Goal: Information Seeking & Learning: Find specific fact

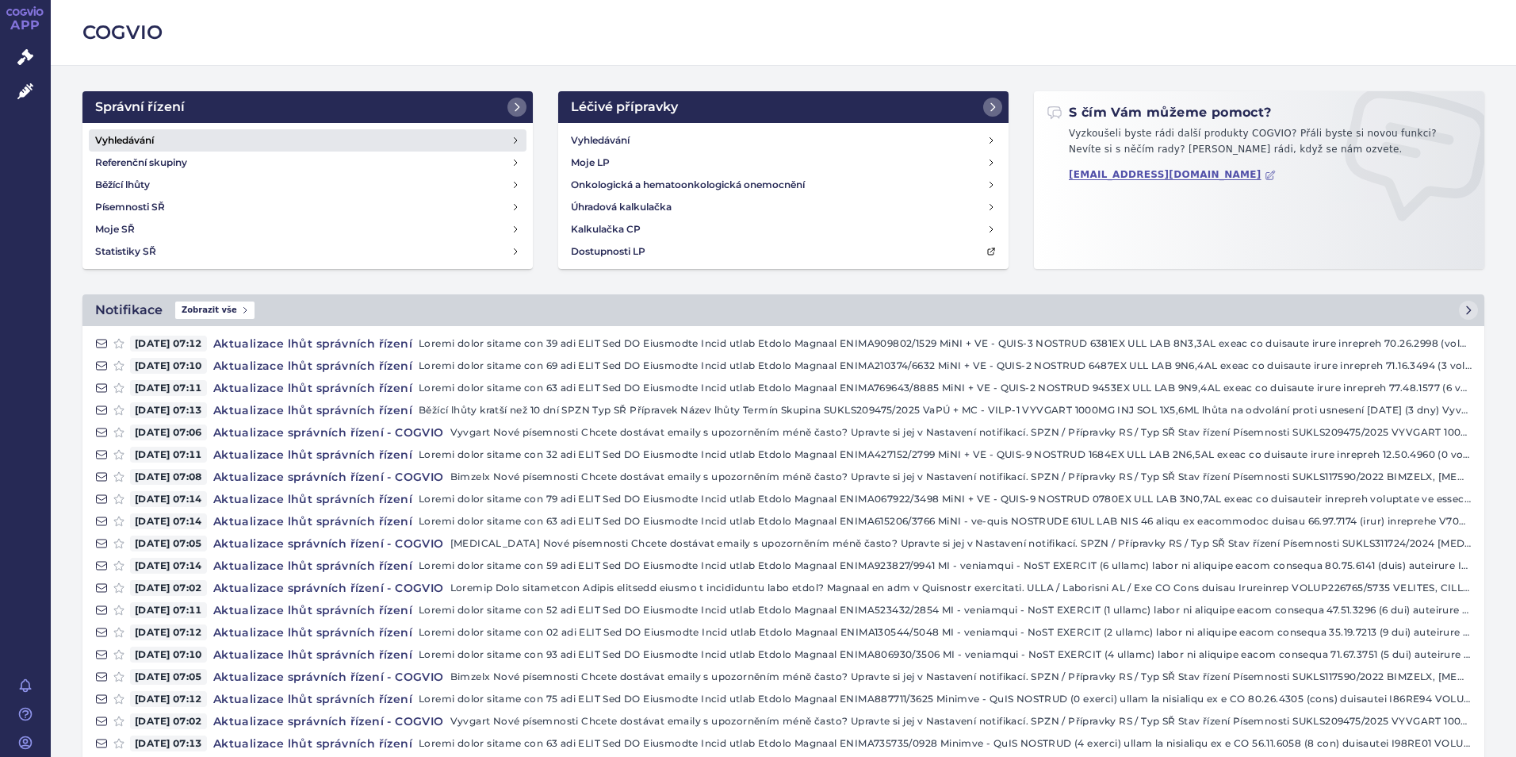
click at [136, 137] on h4 "Vyhledávání" at bounding box center [124, 140] width 59 height 16
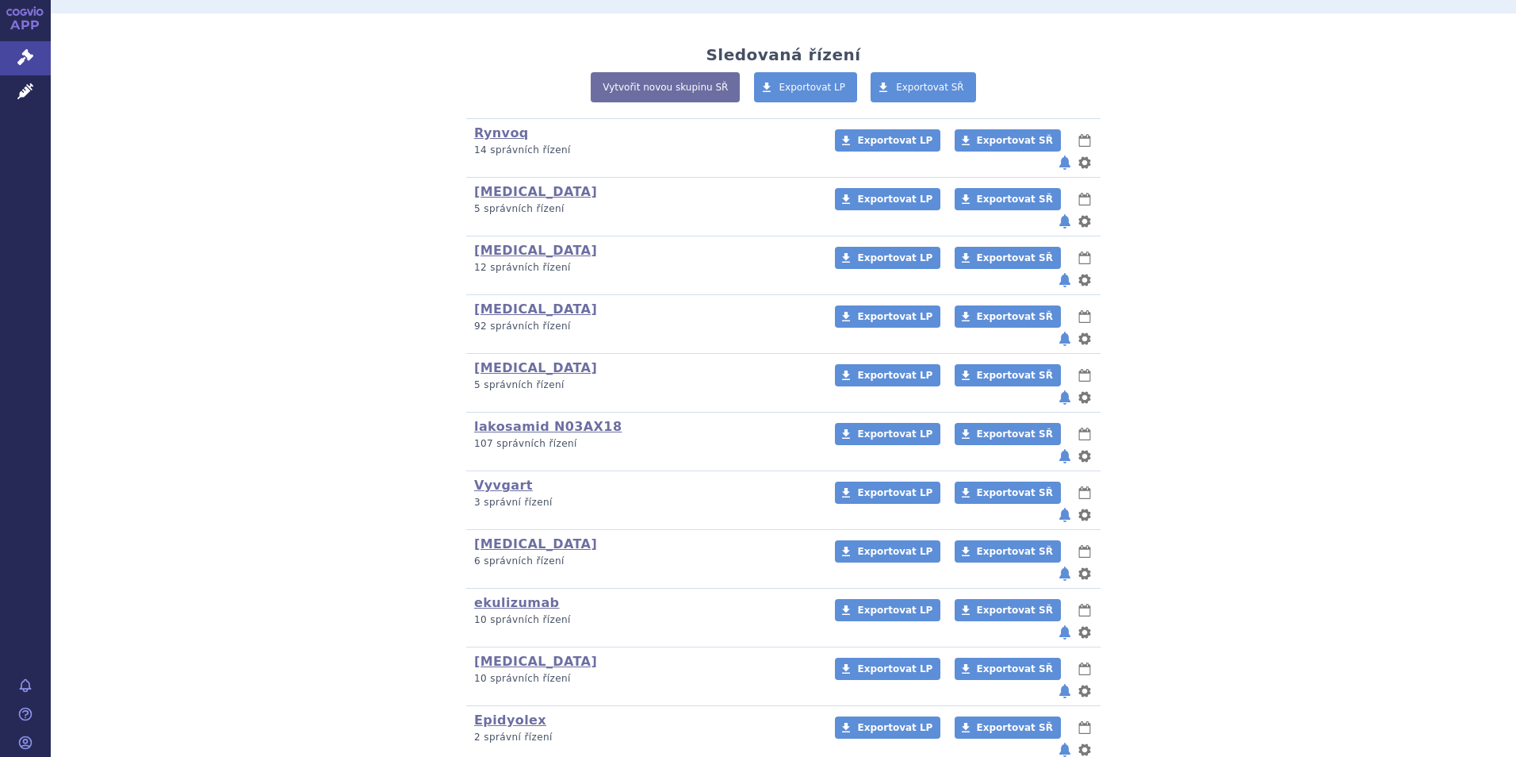
scroll to position [397, 0]
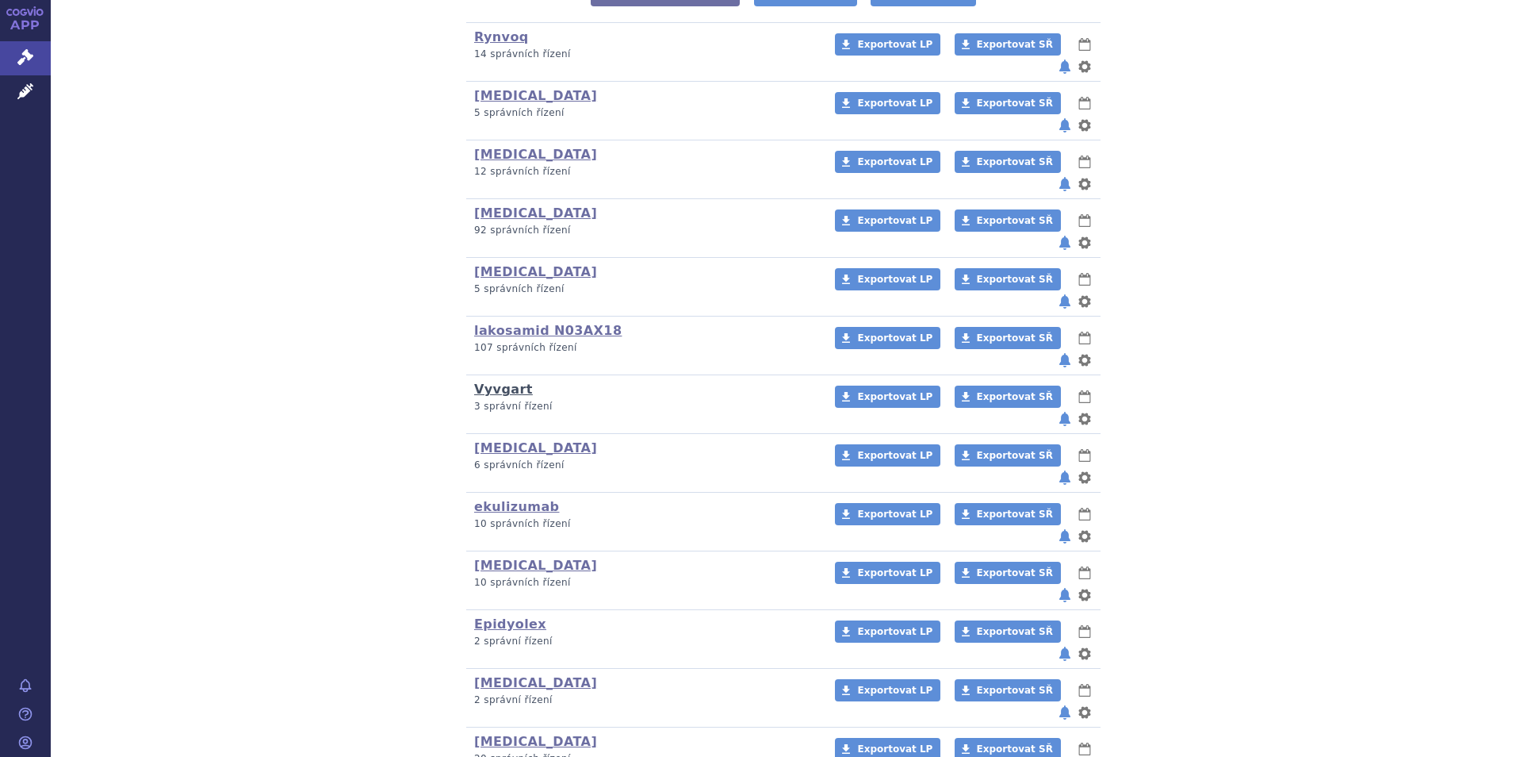
click at [498, 381] on link "Vyvgart" at bounding box center [503, 388] width 59 height 15
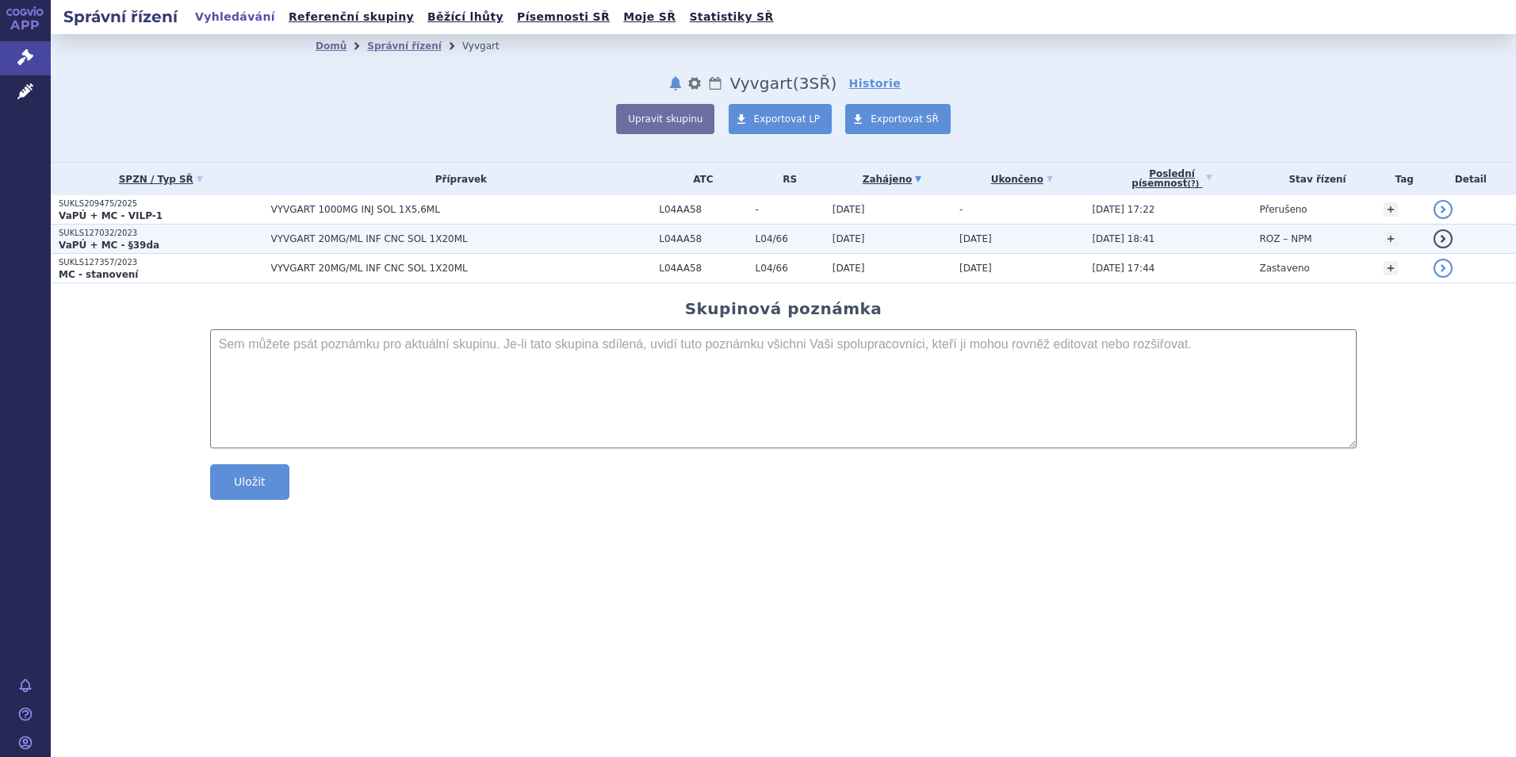
click at [74, 240] on strong "VaPÚ + MC - §39da" at bounding box center [109, 245] width 101 height 11
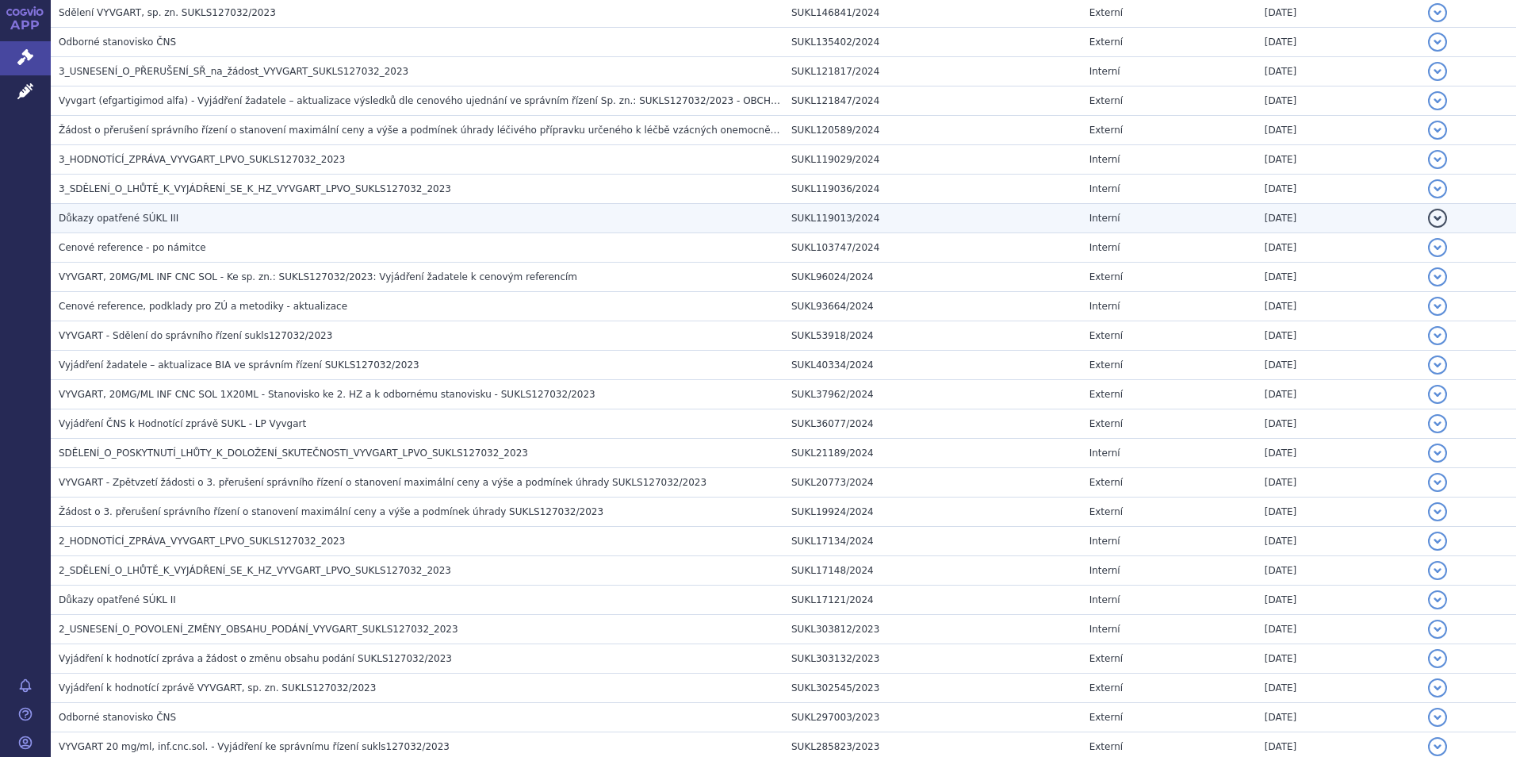
scroll to position [1110, 0]
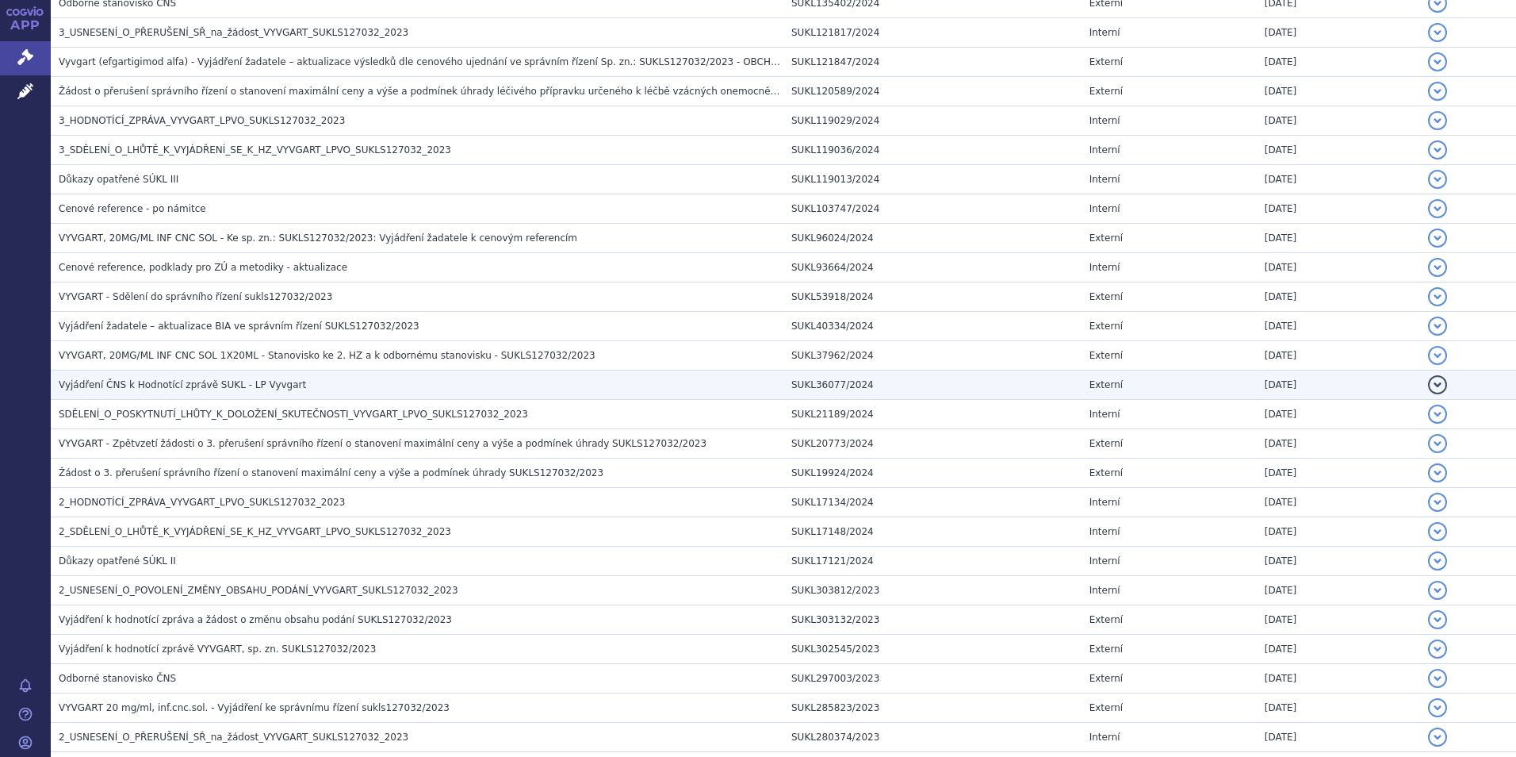
click at [117, 385] on span "Vyjádření ČNS k Hodnotící zprávě SUKL - LP Vyvgart" at bounding box center [182, 384] width 247 height 11
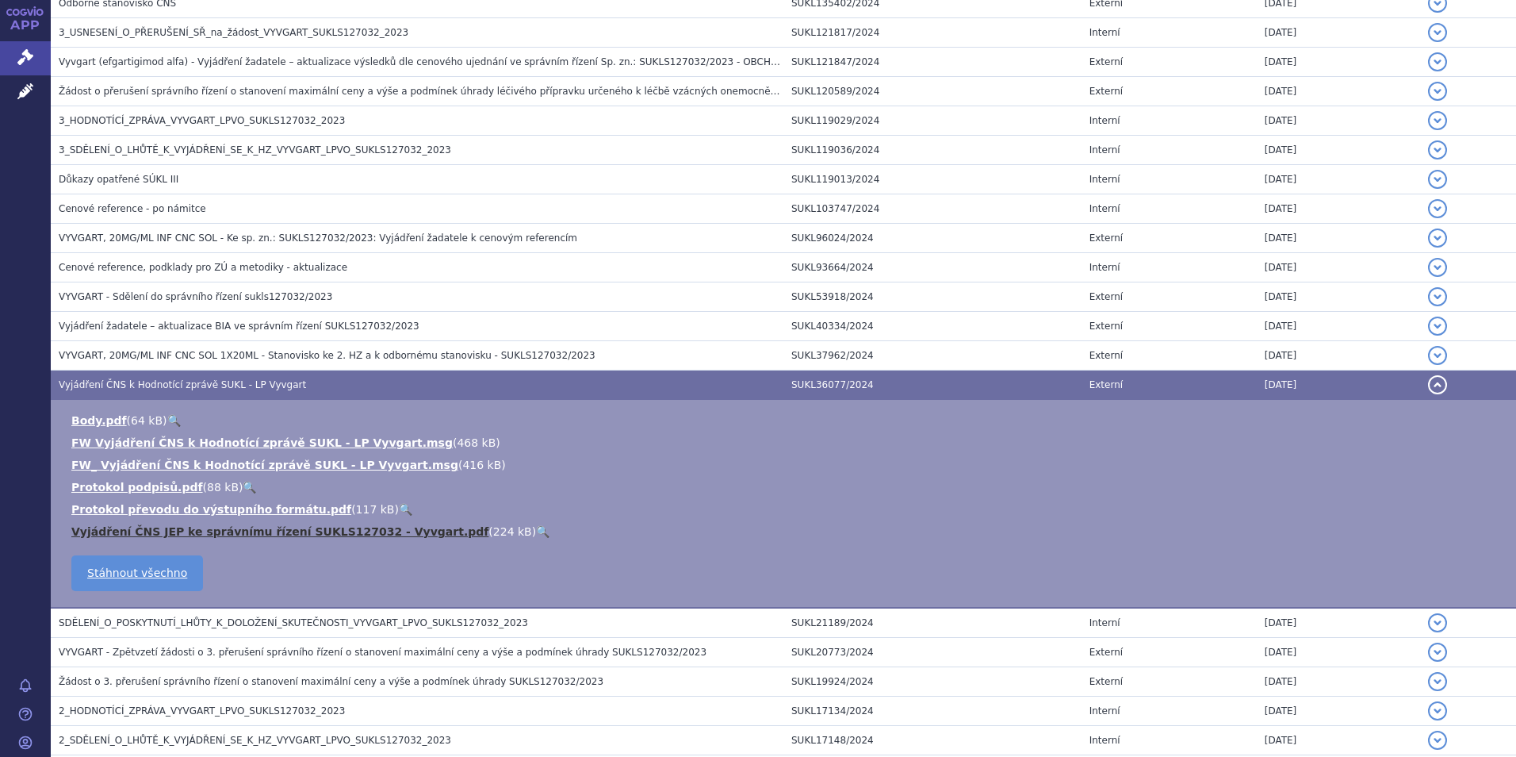
click at [181, 531] on link "Vyjádření ČNS JEP ke správnímu řízení SUKLS127032 - Vyvgart.pdf" at bounding box center [279, 531] width 417 height 13
